Goal: Task Accomplishment & Management: Manage account settings

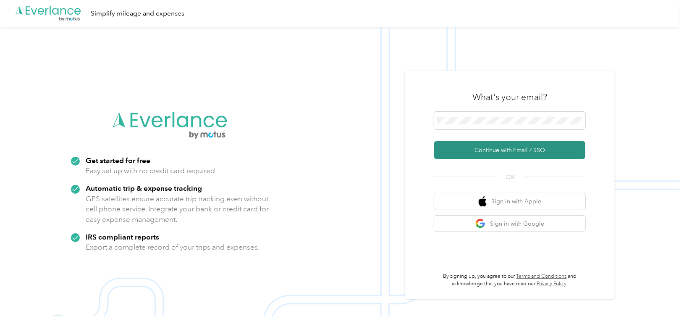
click at [468, 146] on button "Continue with Email / SSO" at bounding box center [509, 150] width 151 height 18
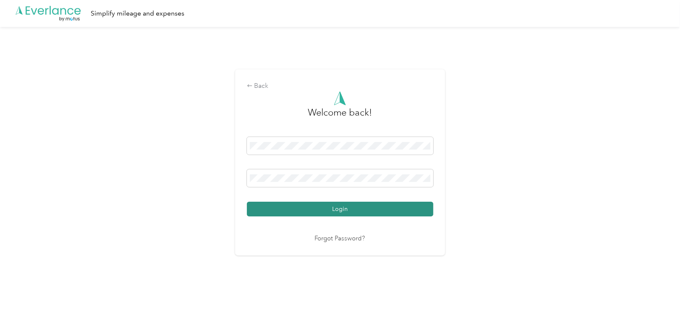
click at [334, 206] on button "Login" at bounding box center [340, 208] width 186 height 15
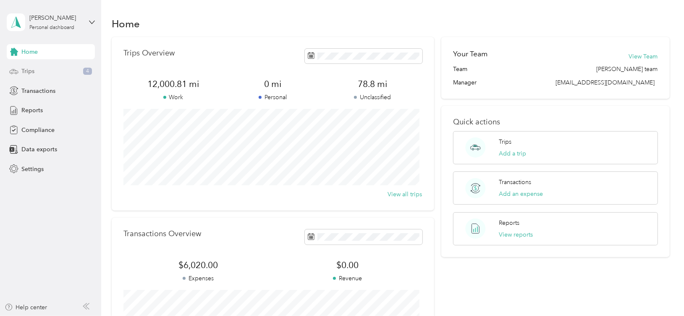
click at [28, 73] on span "Trips" at bounding box center [27, 71] width 13 height 9
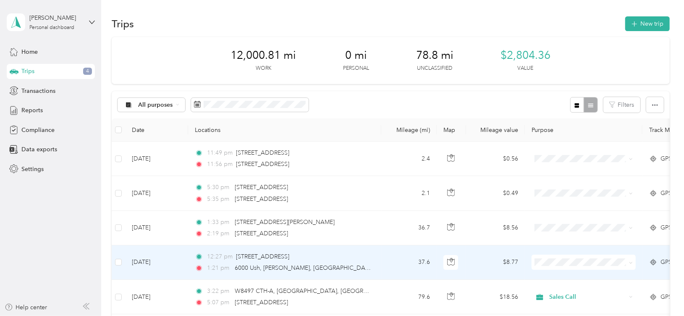
click at [553, 272] on li "Sales Call" at bounding box center [583, 274] width 104 height 15
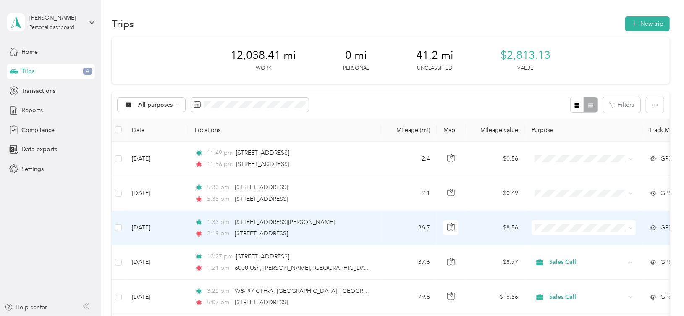
click at [561, 243] on li "Sales Call" at bounding box center [583, 238] width 104 height 15
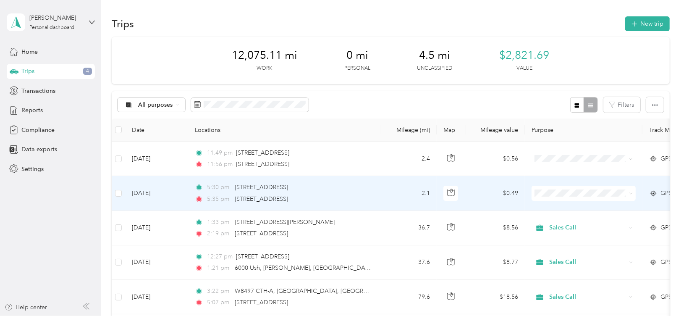
click at [381, 197] on td "2.1" at bounding box center [408, 193] width 55 height 34
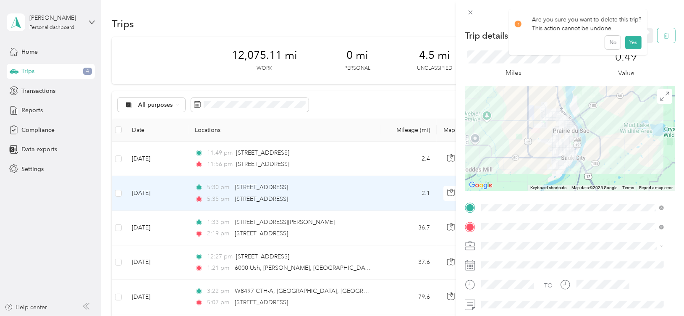
click at [663, 37] on icon "button" at bounding box center [666, 36] width 6 height 6
click at [631, 44] on button "Yes" at bounding box center [633, 45] width 16 height 13
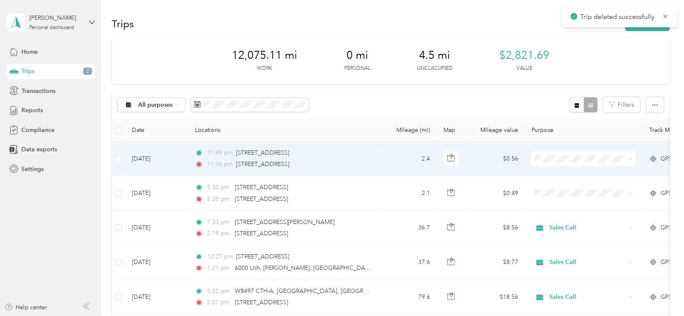
click at [349, 154] on div "11:49 pm [STREET_ADDRESS]" at bounding box center [283, 152] width 176 height 9
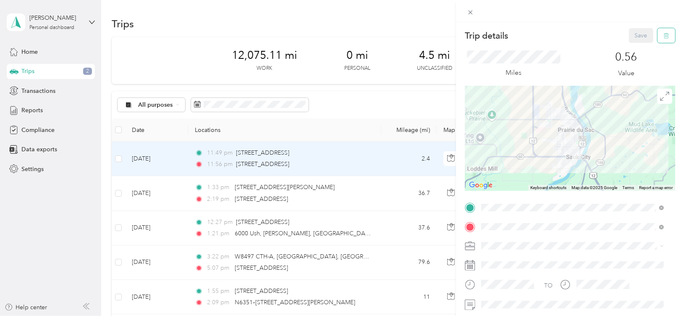
click at [663, 37] on icon "button" at bounding box center [666, 36] width 6 height 6
click at [632, 47] on button "Yes" at bounding box center [633, 45] width 16 height 13
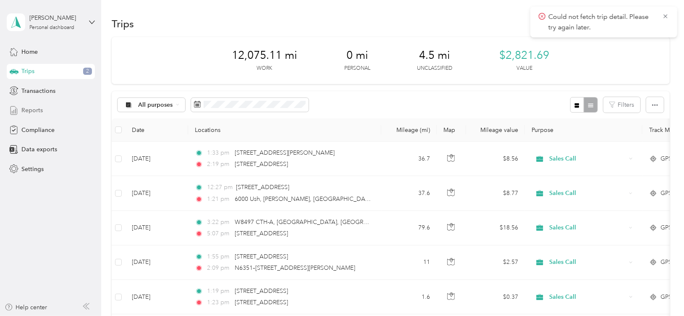
click at [33, 111] on span "Reports" at bounding box center [31, 110] width 21 height 9
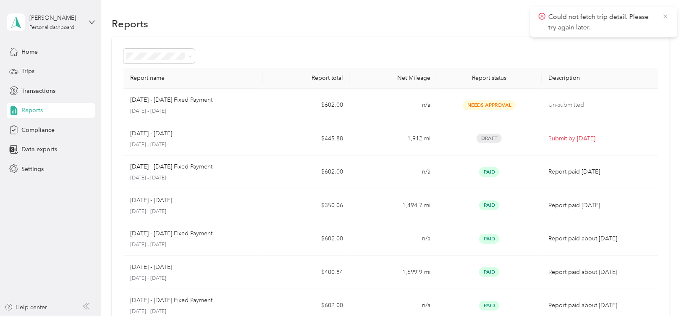
click at [665, 14] on icon at bounding box center [665, 17] width 7 height 8
click at [93, 24] on icon at bounding box center [92, 22] width 6 height 6
click at [48, 71] on div "Log out" at bounding box center [95, 65] width 165 height 15
